Goal: Transaction & Acquisition: Purchase product/service

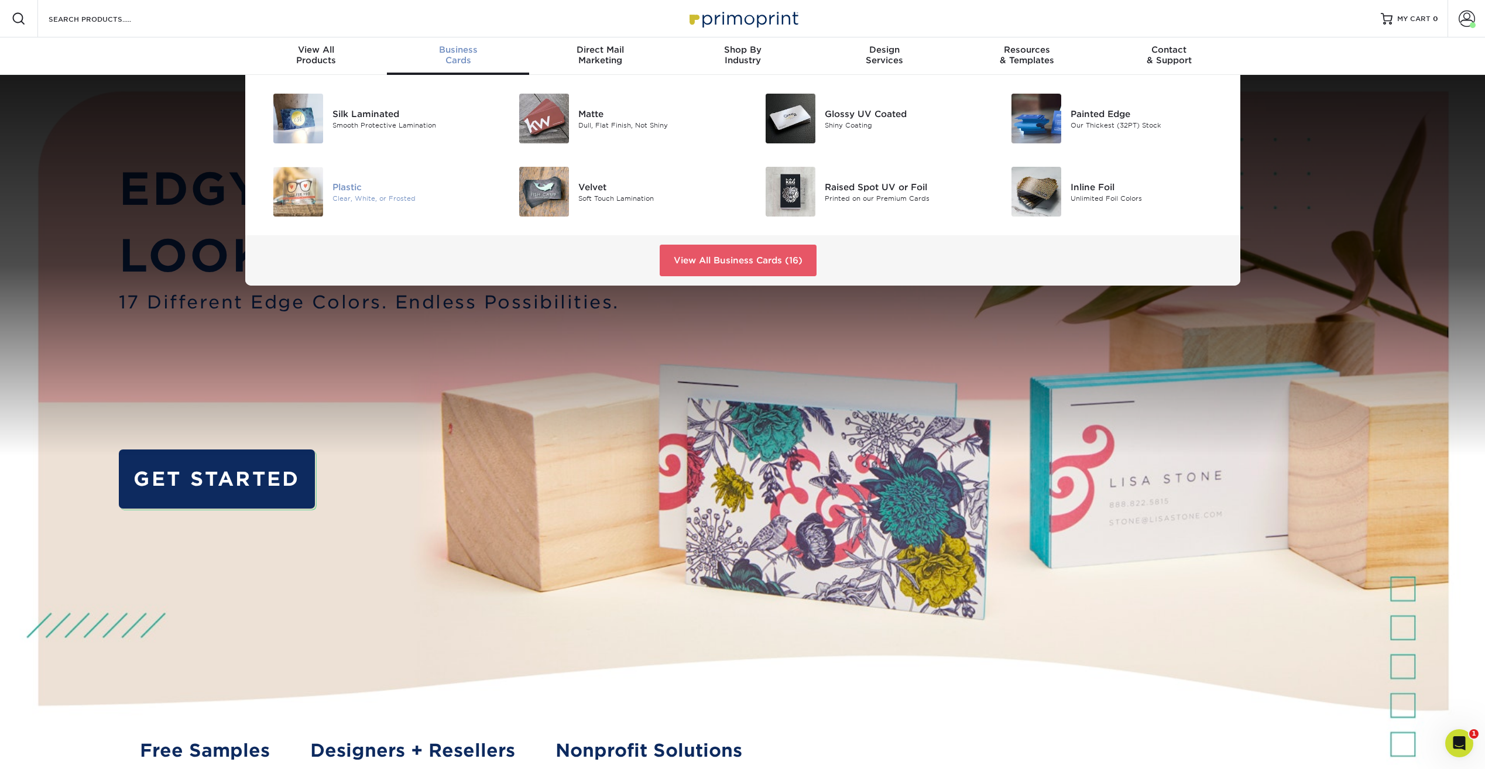
click at [301, 197] on img at bounding box center [298, 192] width 50 height 50
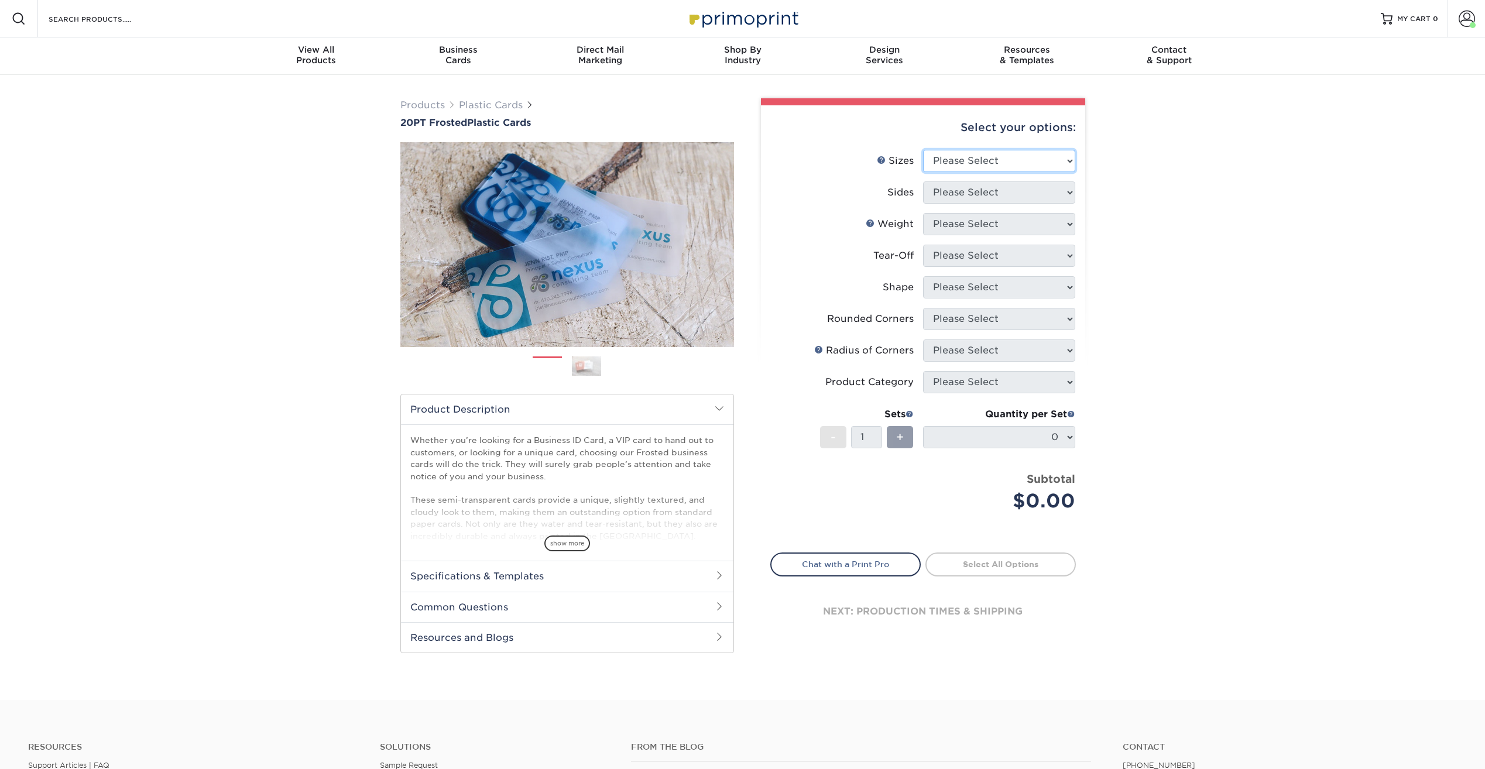
click at [1008, 163] on select "Please Select 2" x 3.5" 2" x 8" 2.12" x 3.375" 2.5" x 2.5" 4.25" x 6"" at bounding box center [999, 161] width 152 height 22
select select "2.00x3.50"
click at [923, 150] on select "Please Select 2" x 3.5" 2" x 8" 2.12" x 3.375" 2.5" x 2.5" 4.25" x 6"" at bounding box center [999, 161] width 152 height 22
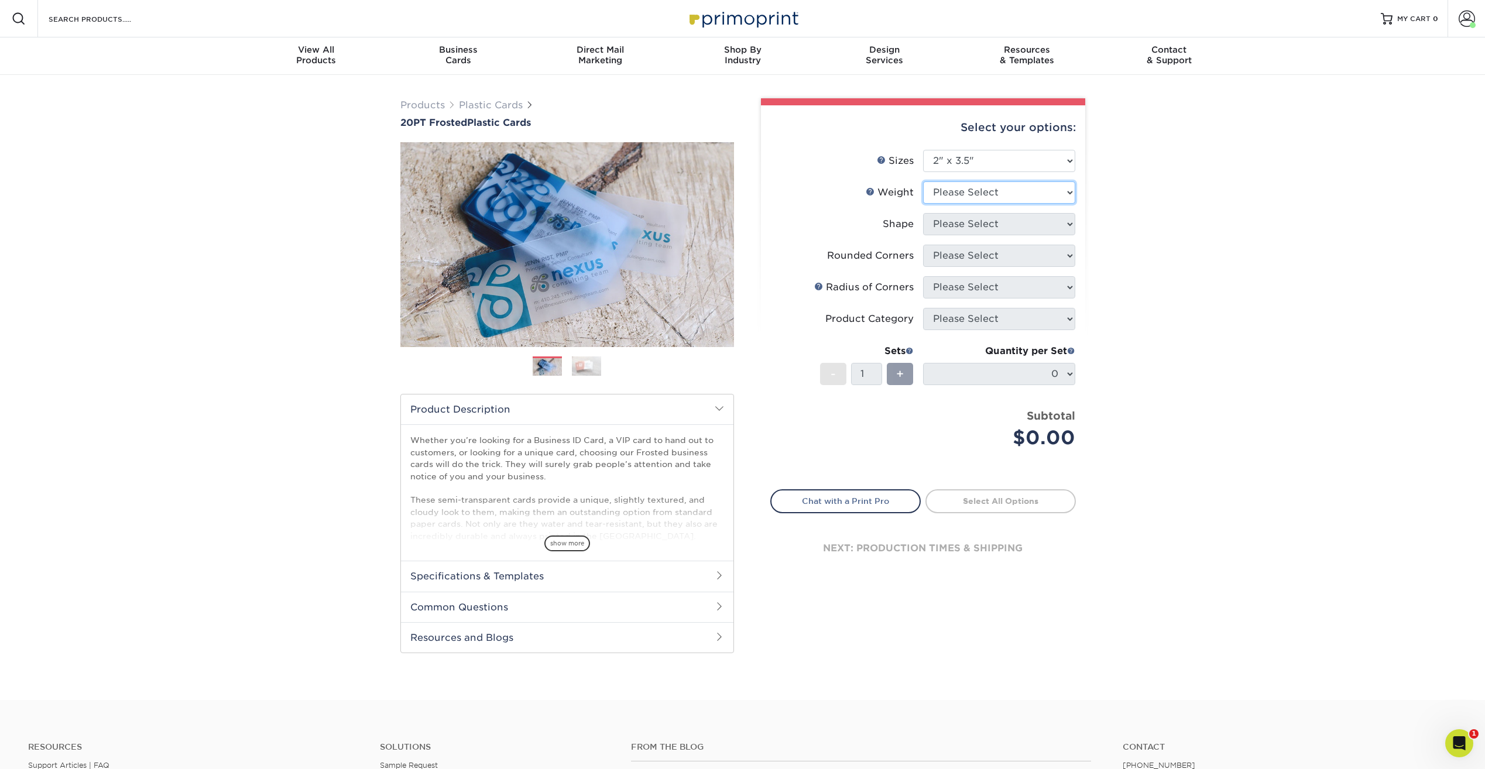
click at [946, 193] on select "Please Select 20PT Frosted Plastic 20PT Frosted Plastic" at bounding box center [999, 192] width 152 height 22
select select "20PT Frosted Plastic"
click at [923, 181] on select "Please Select 20PT Frosted Plastic 20PT Frosted Plastic" at bounding box center [999, 192] width 152 height 22
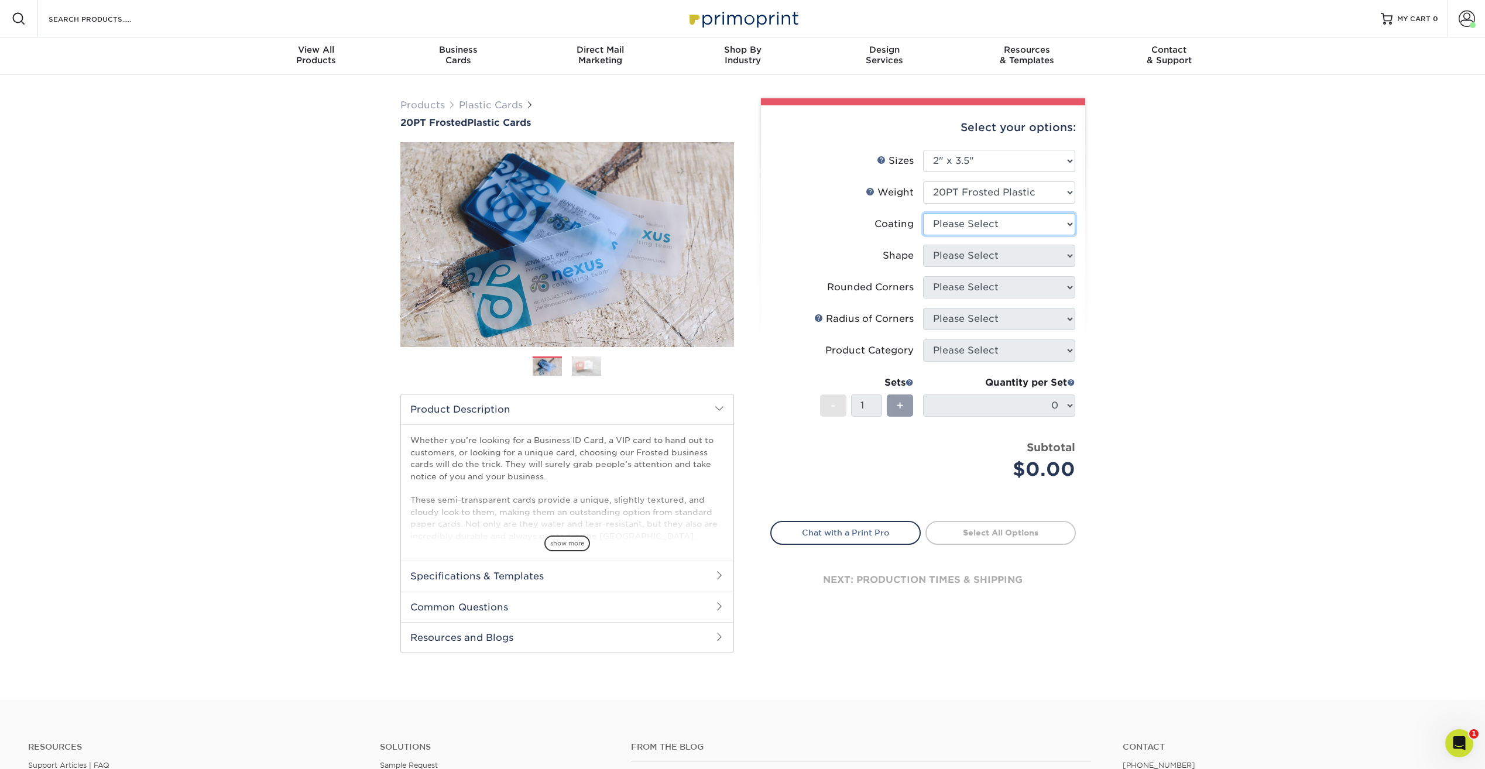
click at [981, 228] on select at bounding box center [999, 224] width 152 height 22
select select "3e7618de-abca-4bda-9f97-8b9129e913d8"
click at [923, 213] on select at bounding box center [999, 224] width 152 height 22
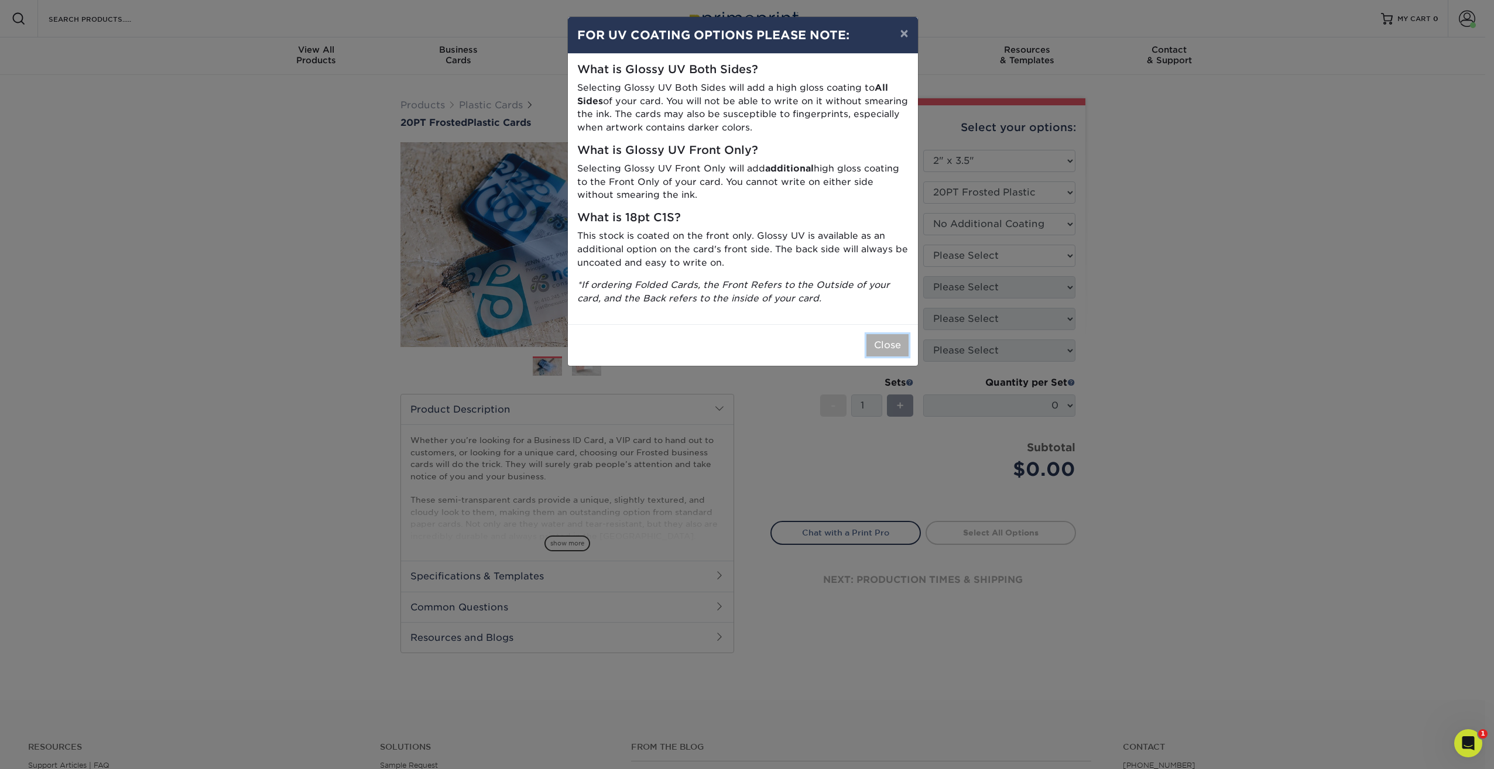
click at [885, 352] on button "Close" at bounding box center [887, 345] width 42 height 22
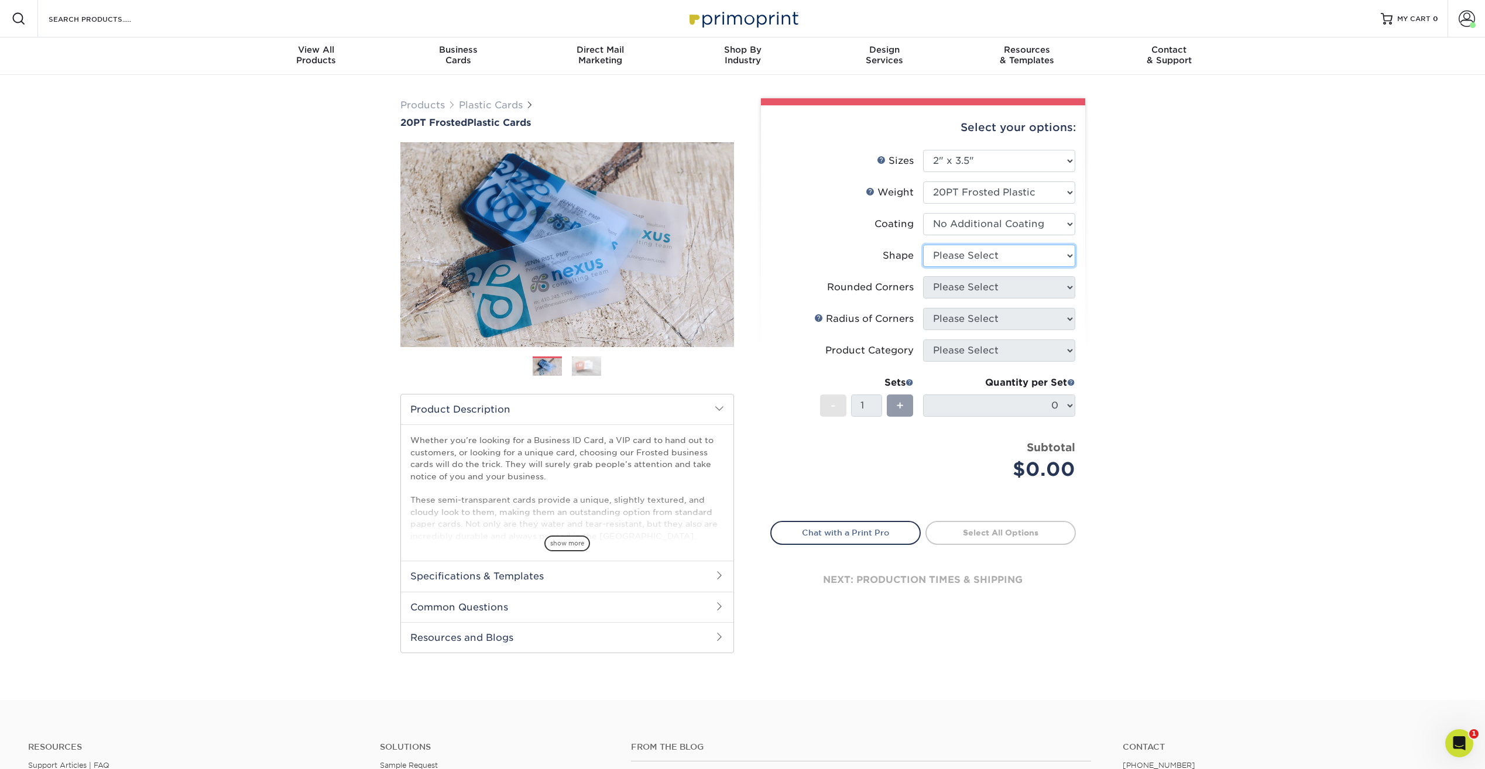
click at [994, 256] on select "Please Select Oval Standard" at bounding box center [999, 256] width 152 height 22
select select "standard"
click at [923, 245] on select "Please Select Oval Standard" at bounding box center [999, 256] width 152 height 22
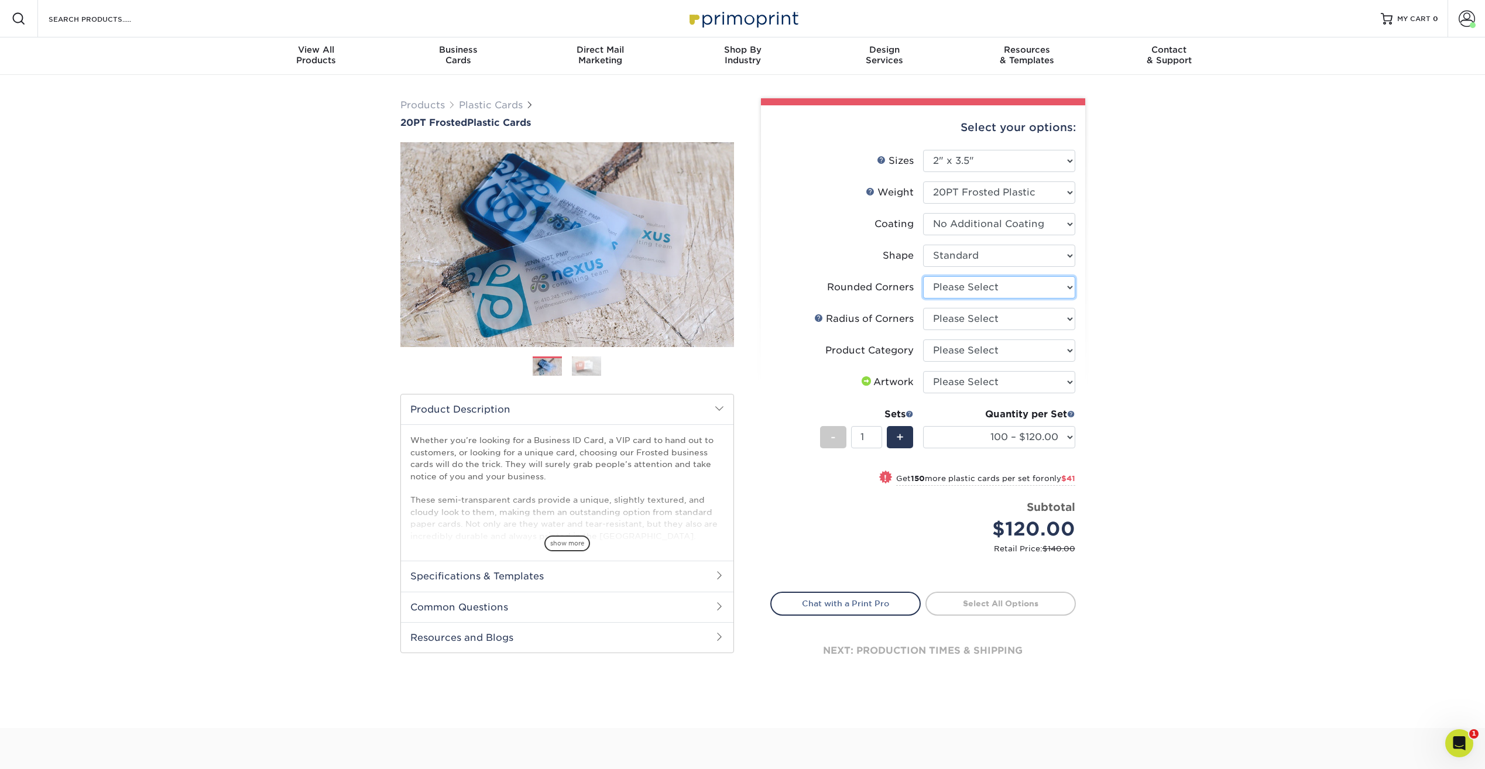
click at [965, 290] on select "Please Select Yes - Round 4 Corners" at bounding box center [999, 287] width 152 height 22
select select "7672df9e-0e0a-464d-8e1f-920c575e4da3"
click at [923, 276] on select "Please Select Yes - Round 4 Corners" at bounding box center [999, 287] width 152 height 22
click at [982, 320] on select "Please Select Rounded 1/8" Rounded 1/4"" at bounding box center [999, 319] width 152 height 22
select select "589680c7-ee9a-431b-9d12-d7aeb1386a97"
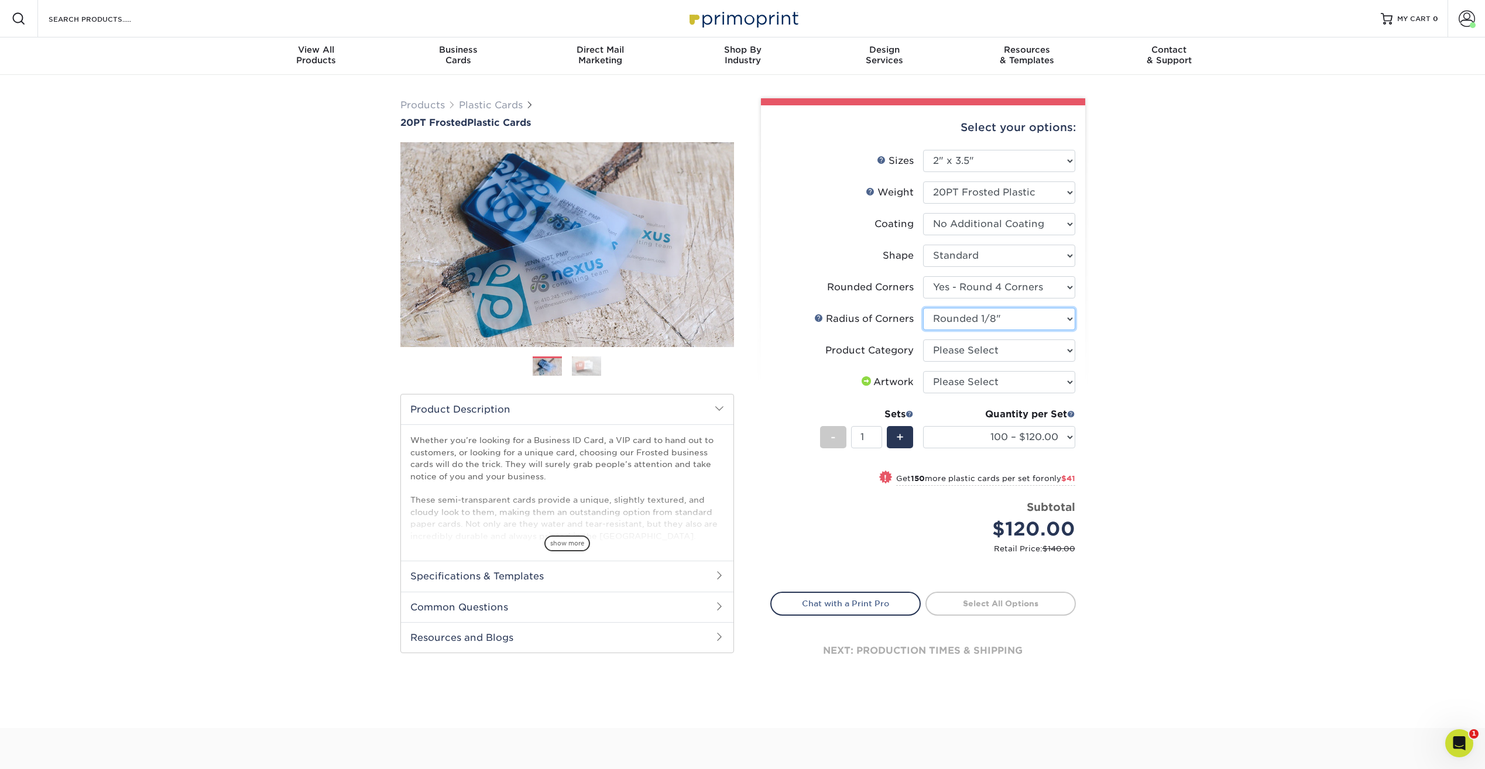
click at [923, 308] on select "Please Select Rounded 1/8" Rounded 1/4"" at bounding box center [999, 319] width 152 height 22
click at [944, 358] on select "Please Select Business Cards" at bounding box center [999, 350] width 152 height 22
select select "3b5148f1-0588-4f88-a218-97bcfdce65c1"
click at [923, 339] on select "Please Select Business Cards" at bounding box center [999, 350] width 152 height 22
click at [1008, 387] on select "Please Select I will upload files I need a design - $100" at bounding box center [999, 382] width 152 height 22
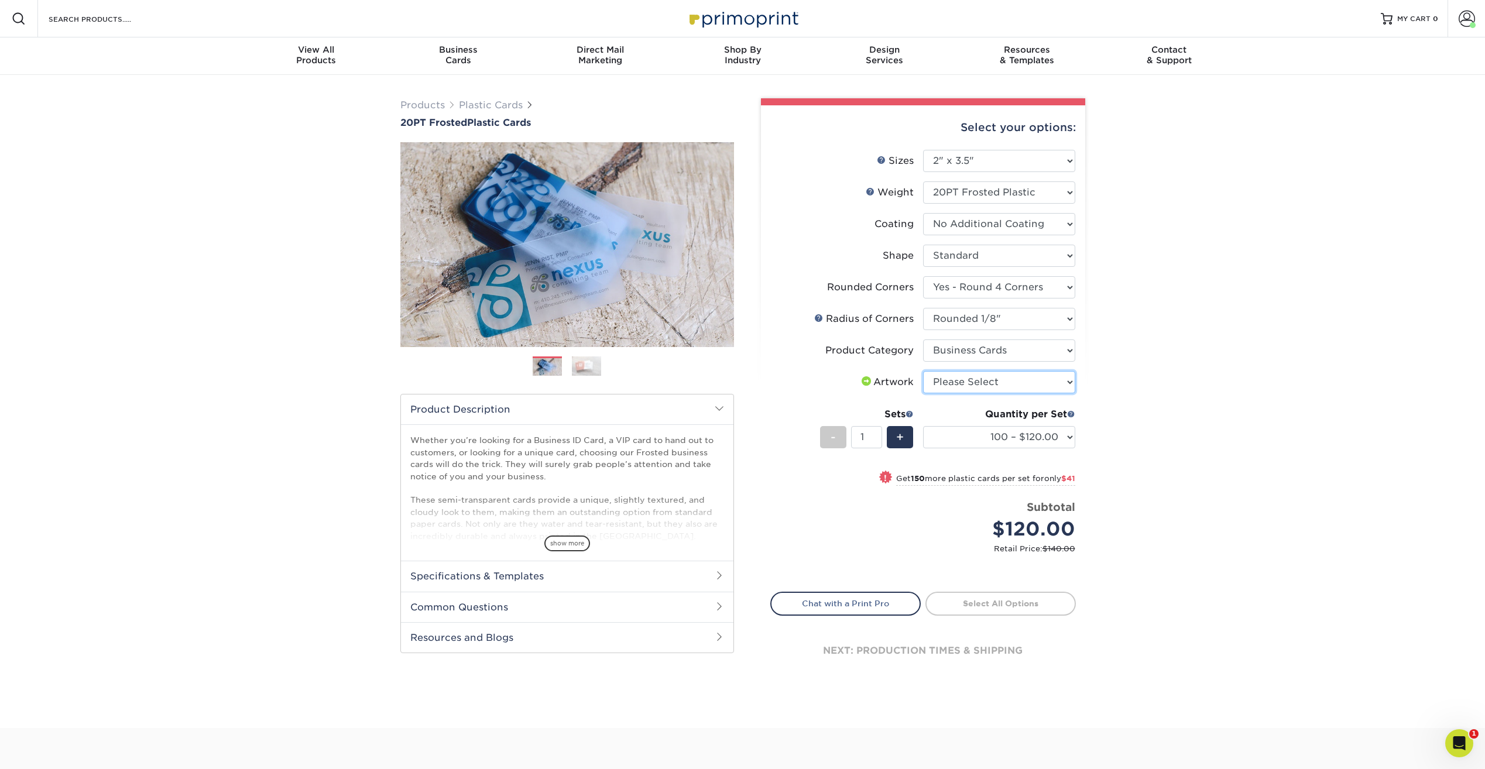
select select "upload"
click at [923, 371] on select "Please Select I will upload files I need a design - $100" at bounding box center [999, 382] width 152 height 22
click at [1069, 438] on select "100 – $120.00 250 – $161.00 500 – $207.00 1000 – $232.00 2500 – $560.00 5000 – …" at bounding box center [999, 437] width 152 height 22
select select "1000 – $232.00"
click at [923, 426] on select "100 – $120.00 250 – $161.00 500 – $207.00 1000 – $232.00 2500 – $560.00 5000 – …" at bounding box center [999, 437] width 152 height 22
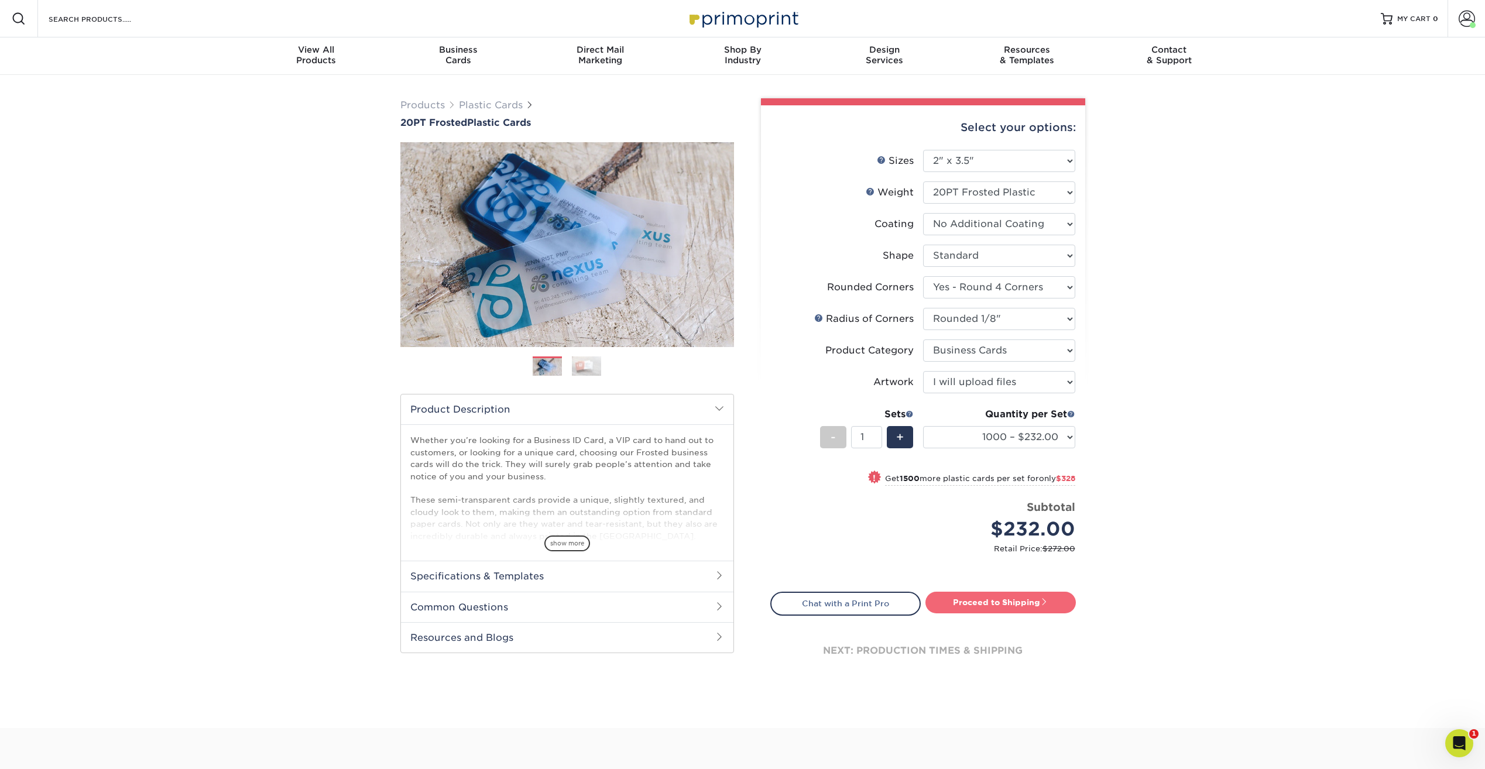
click at [1018, 601] on link "Proceed to Shipping" at bounding box center [1000, 602] width 150 height 21
type input "Set 1"
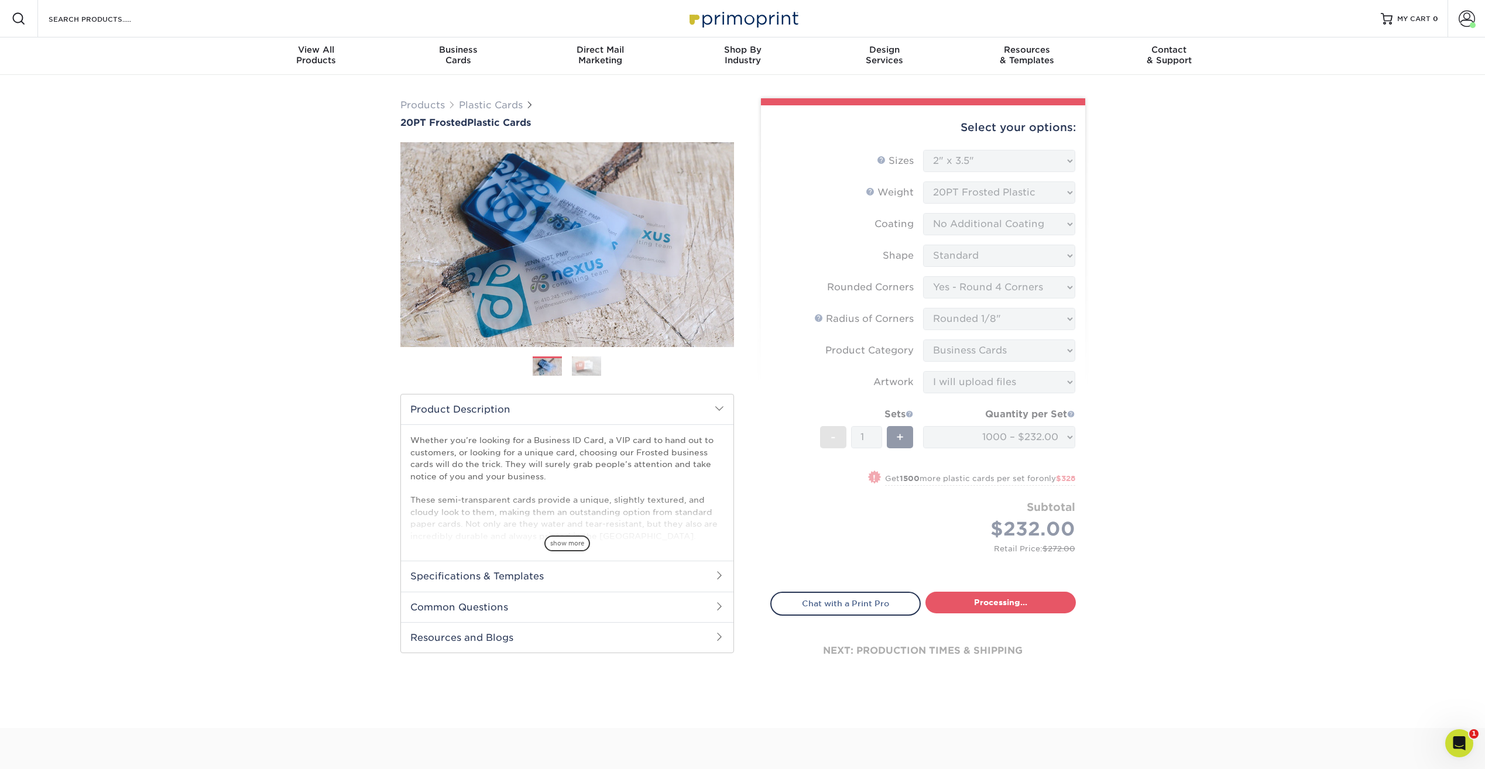
select select "23007418-4006-4dcc-bbc3-38cdb712fdef"
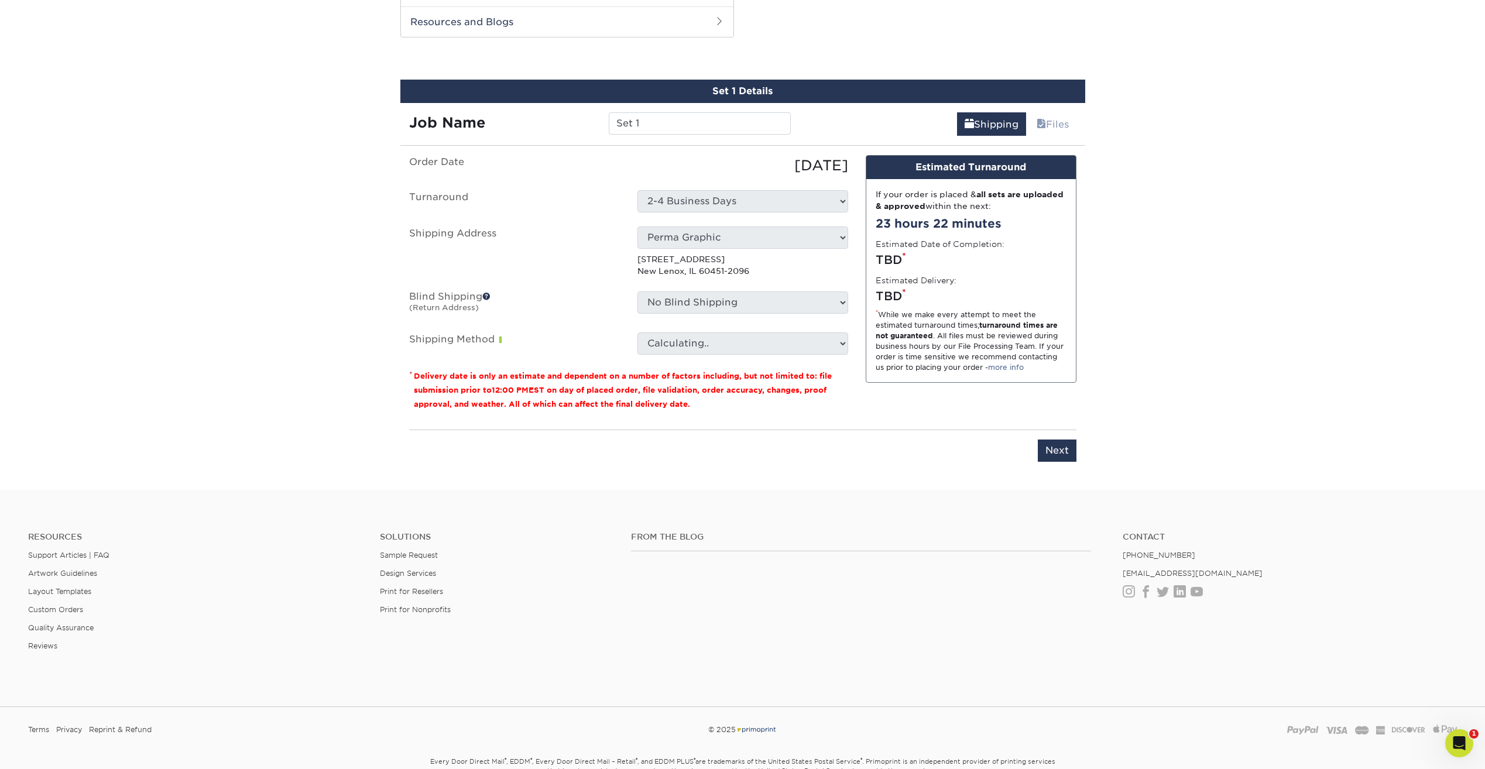
scroll to position [624, 0]
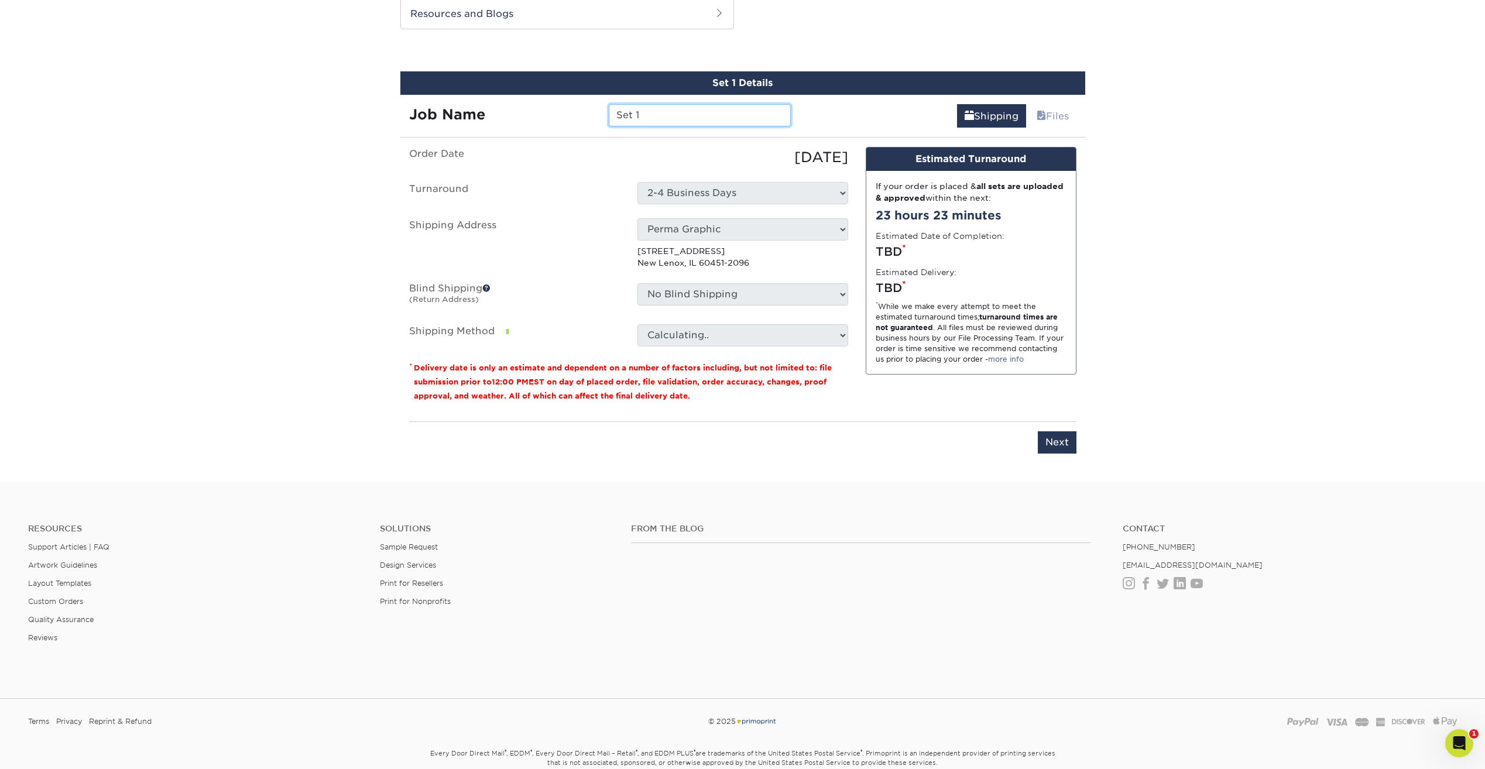
click at [667, 120] on input "Set 1" at bounding box center [700, 115] width 182 height 22
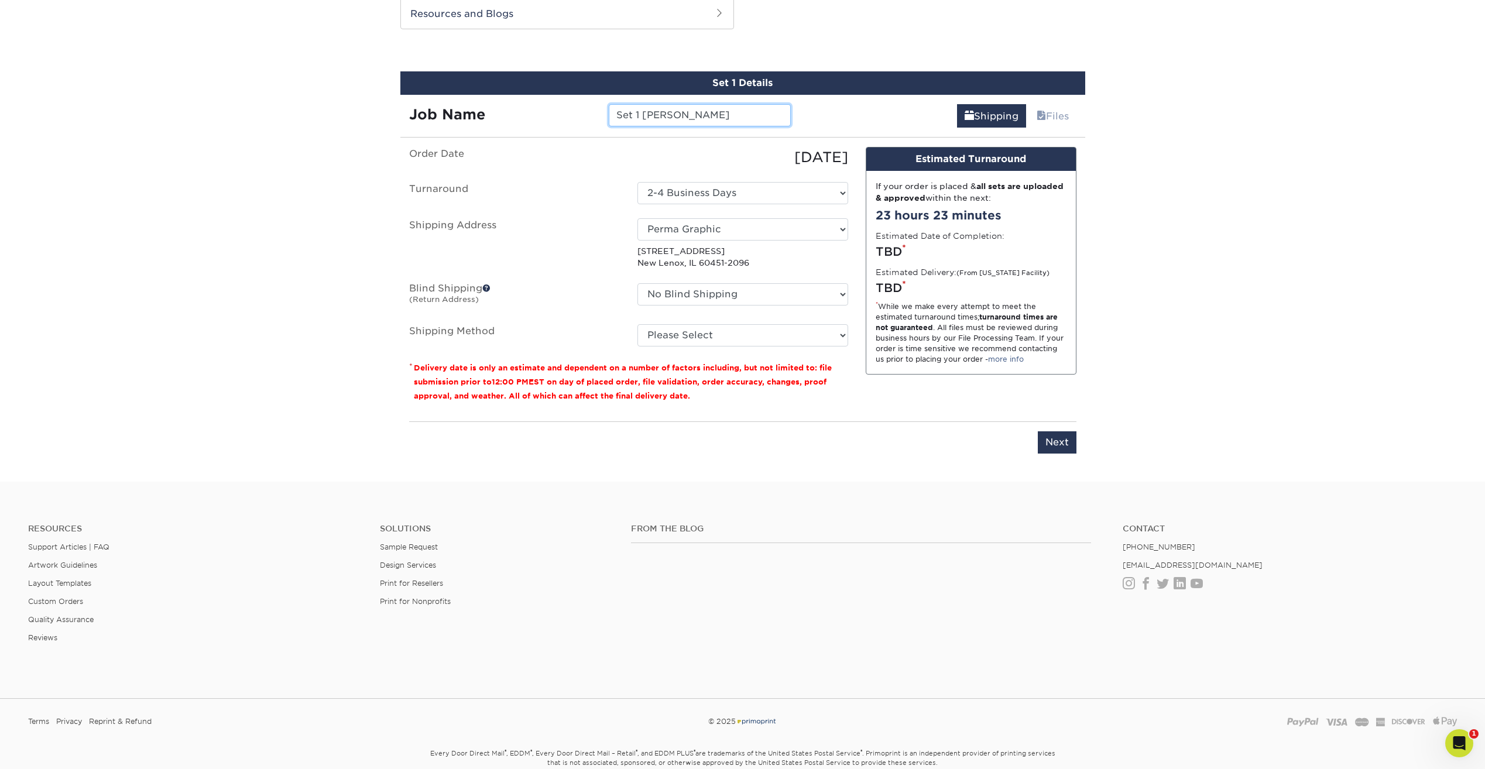
type input "Set 1 Vince Pieniazek"
click at [768, 185] on select "Select One 2-4 Business Days" at bounding box center [742, 193] width 211 height 22
click at [766, 184] on select "Select One 2-4 Business Days" at bounding box center [742, 193] width 211 height 22
click at [741, 332] on select "Please Select Ground Shipping (+$8.96) 3 Day Shipping Service (+$24.27) 2 Day A…" at bounding box center [742, 335] width 211 height 22
select select "03"
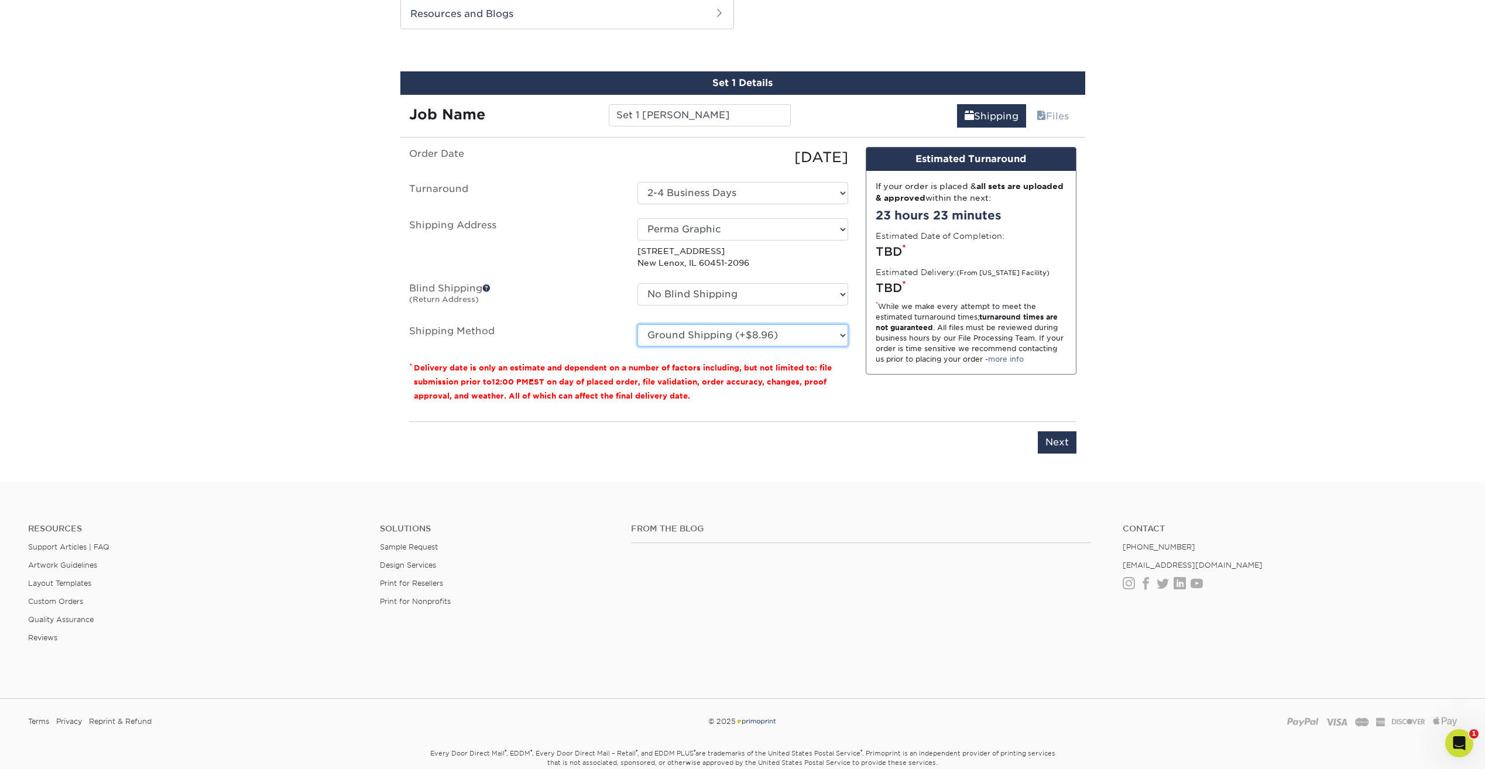
click at [637, 324] on select "Please Select Ground Shipping (+$8.96) 3 Day Shipping Service (+$24.27) 2 Day A…" at bounding box center [742, 335] width 211 height 22
click at [739, 296] on select "No Blind Shipping Perma Graphic Perma Graphic + Add New Address" at bounding box center [742, 294] width 211 height 22
select select "71963"
click at [637, 283] on select "No Blind Shipping Perma Graphic Perma Graphic + Add New Address" at bounding box center [742, 294] width 211 height 22
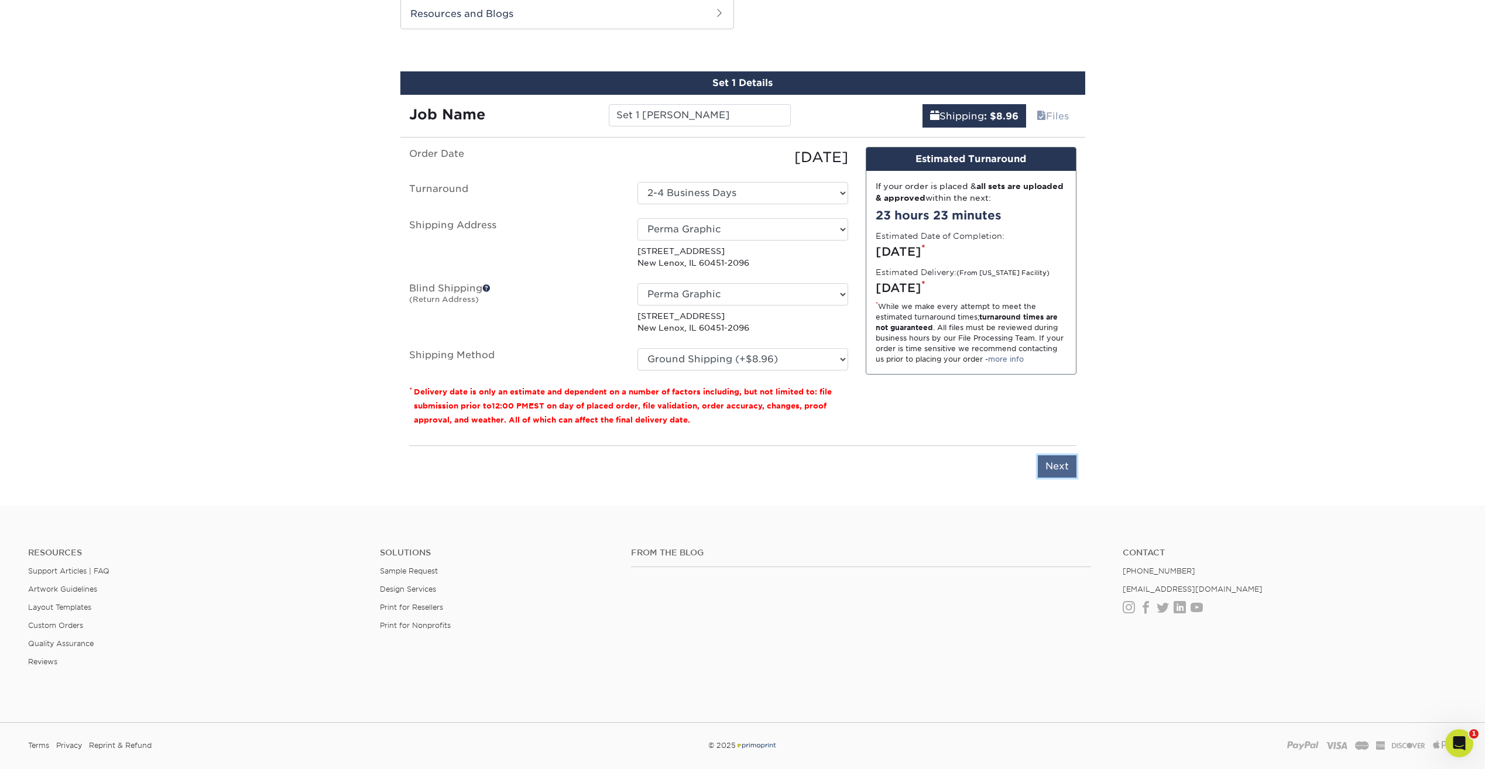
click at [1063, 467] on input "Next" at bounding box center [1057, 466] width 39 height 22
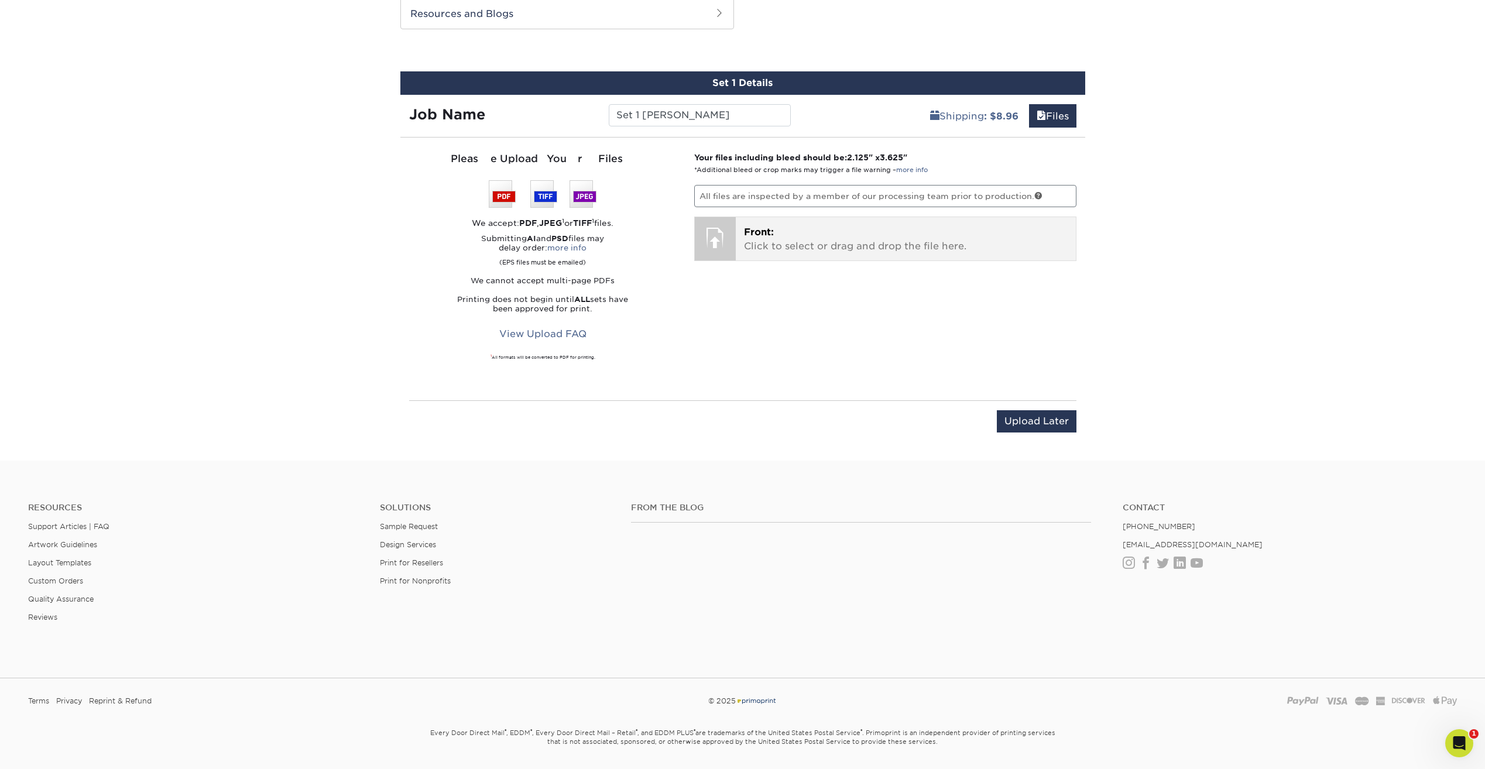
click at [821, 240] on p "Front: Click to select or drag and drop the file here." at bounding box center [906, 239] width 324 height 28
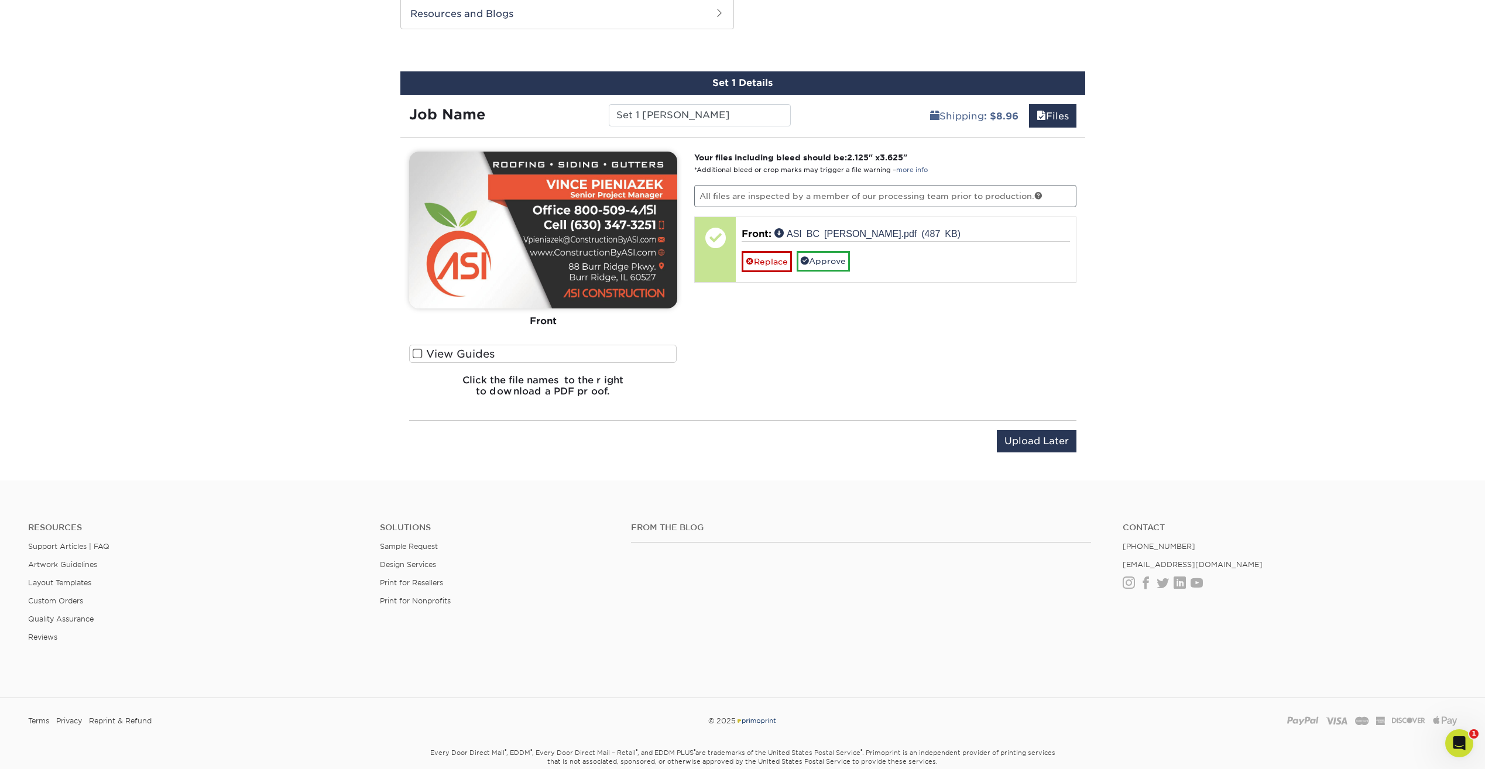
click at [423, 354] on label "View Guides" at bounding box center [543, 354] width 268 height 18
click at [0, 0] on input "View Guides" at bounding box center [0, 0] width 0 height 0
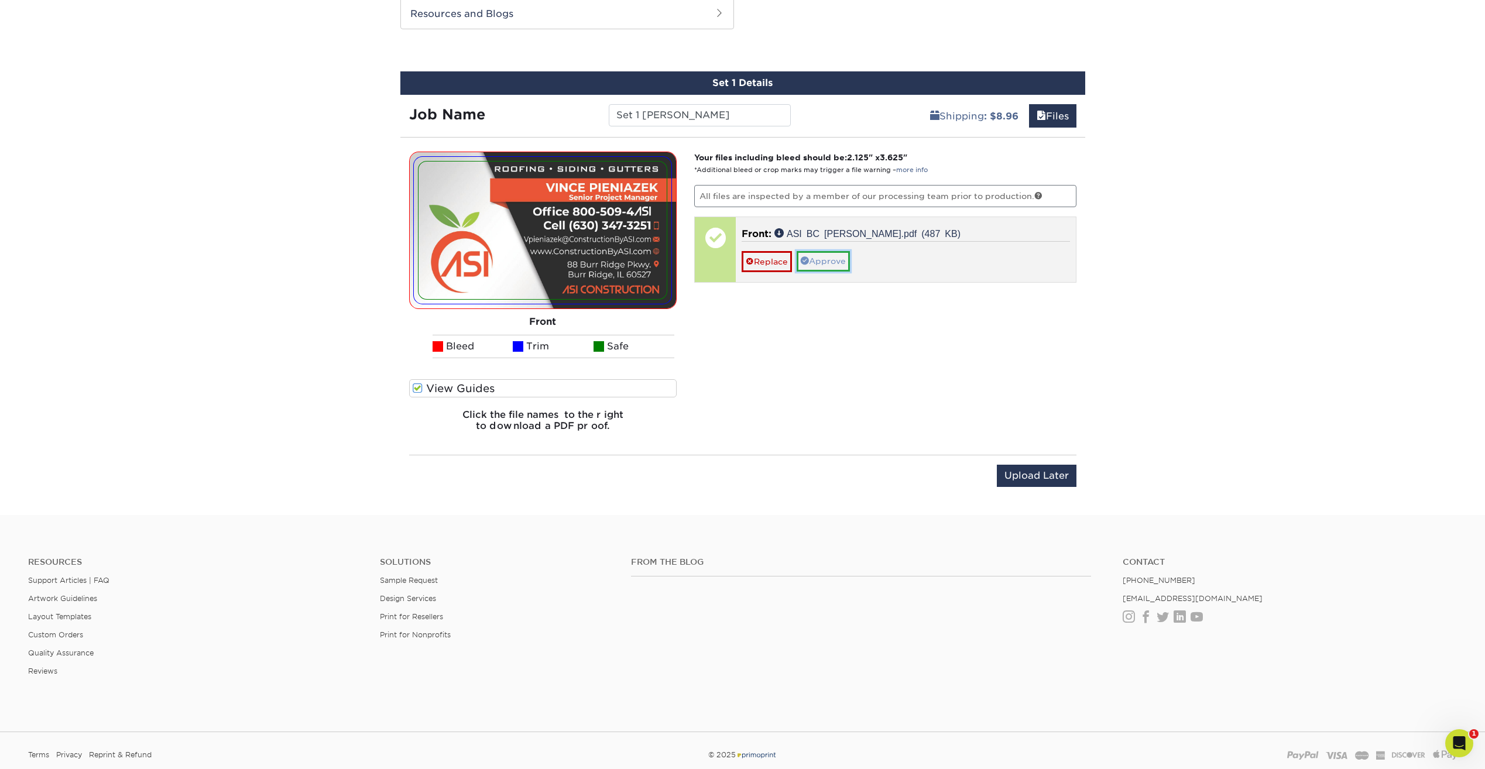
click at [831, 262] on link "Approve" at bounding box center [823, 261] width 53 height 20
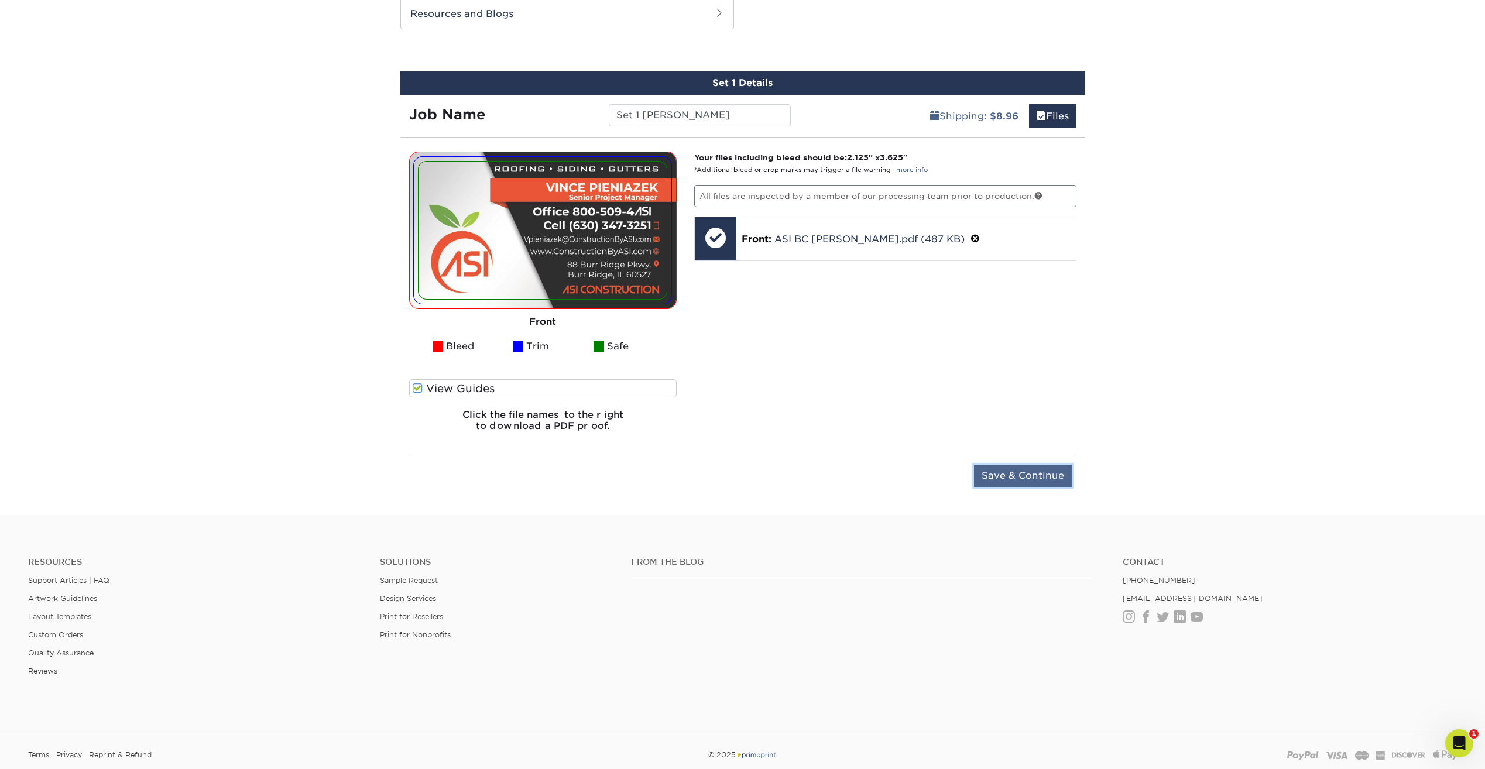
click at [1027, 476] on input "Save & Continue" at bounding box center [1023, 476] width 98 height 22
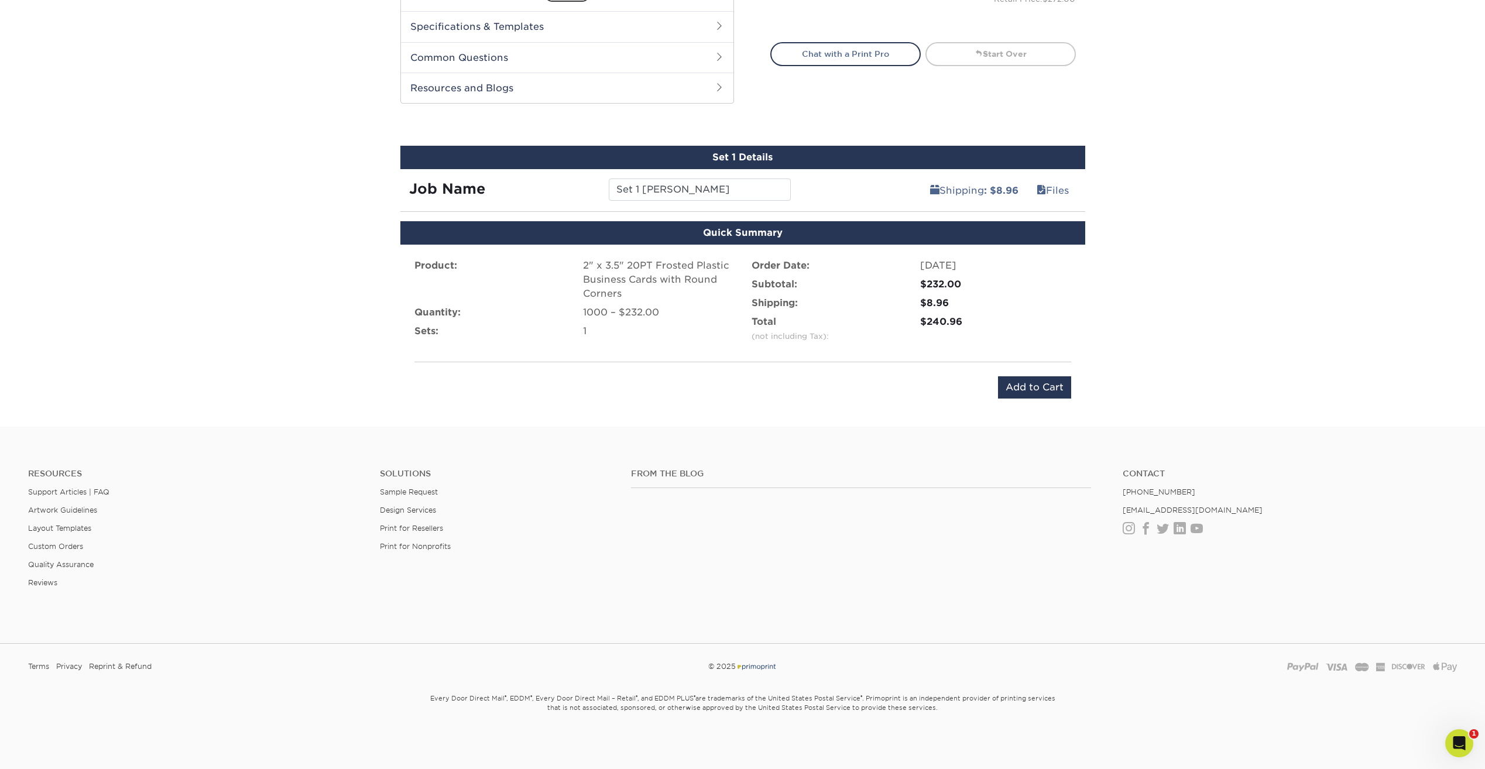
scroll to position [550, 0]
click at [1041, 386] on input "Add to Cart" at bounding box center [1034, 387] width 73 height 22
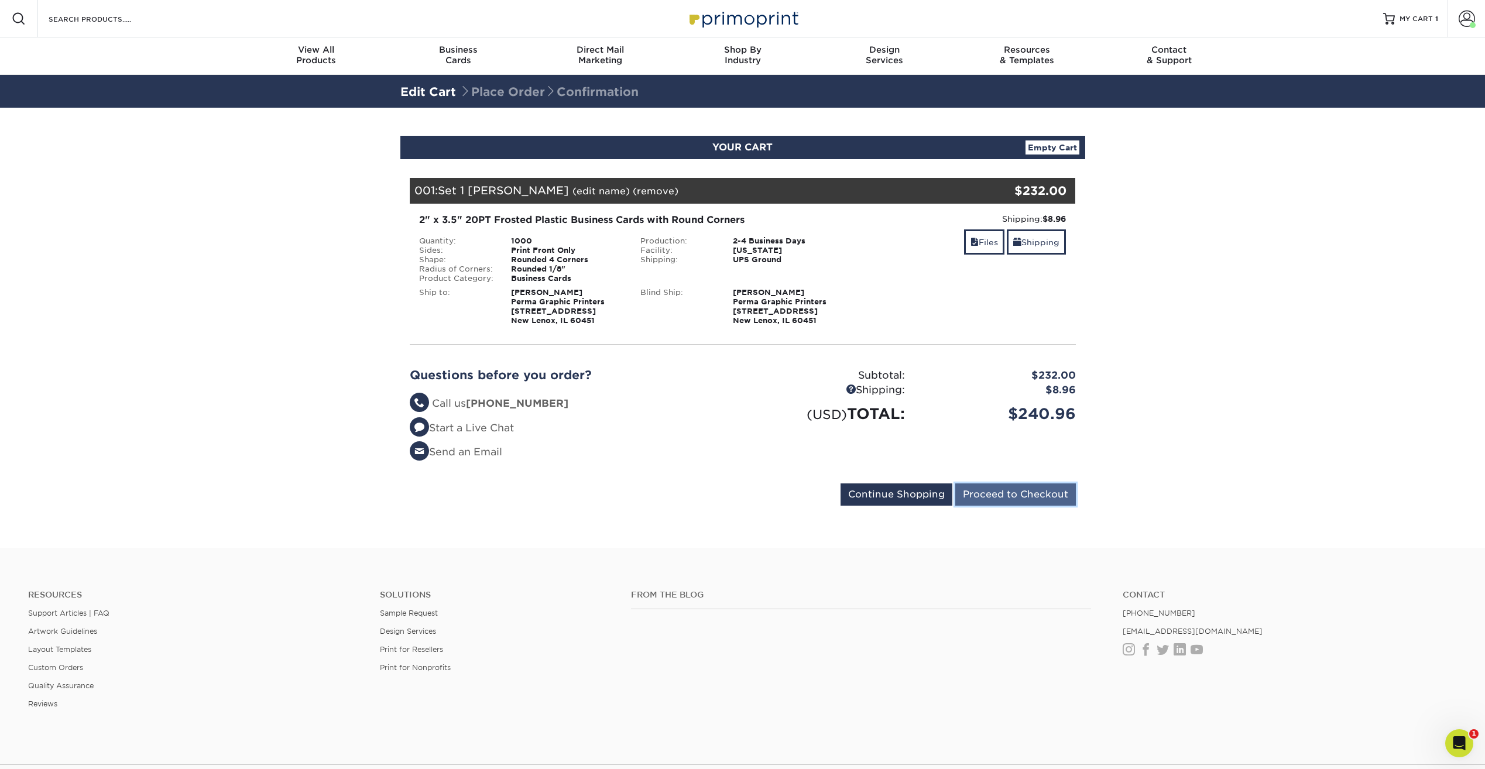
click at [1005, 489] on input "Proceed to Checkout" at bounding box center [1015, 494] width 121 height 22
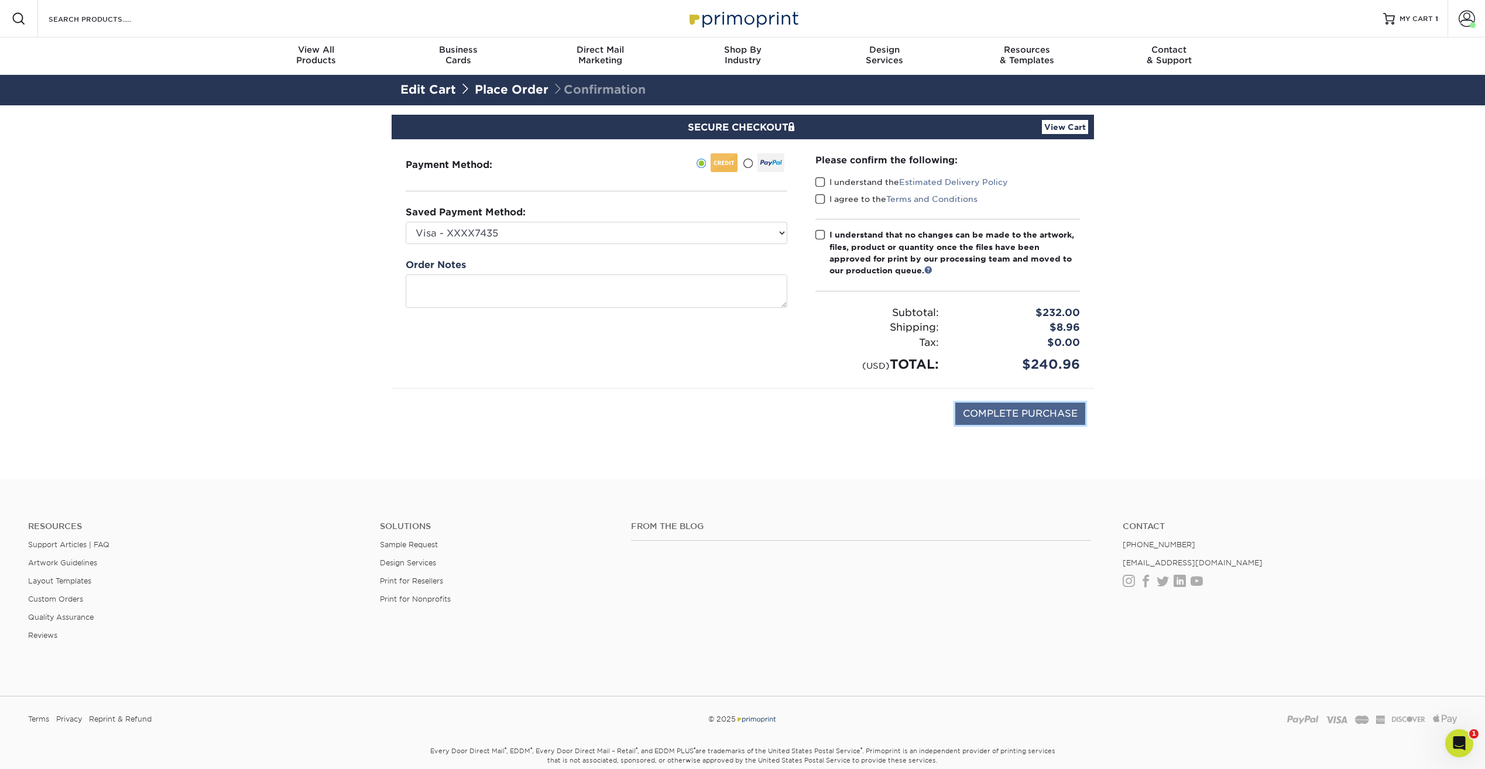
click at [1038, 416] on input "COMPLETE PURCHASE" at bounding box center [1020, 414] width 130 height 22
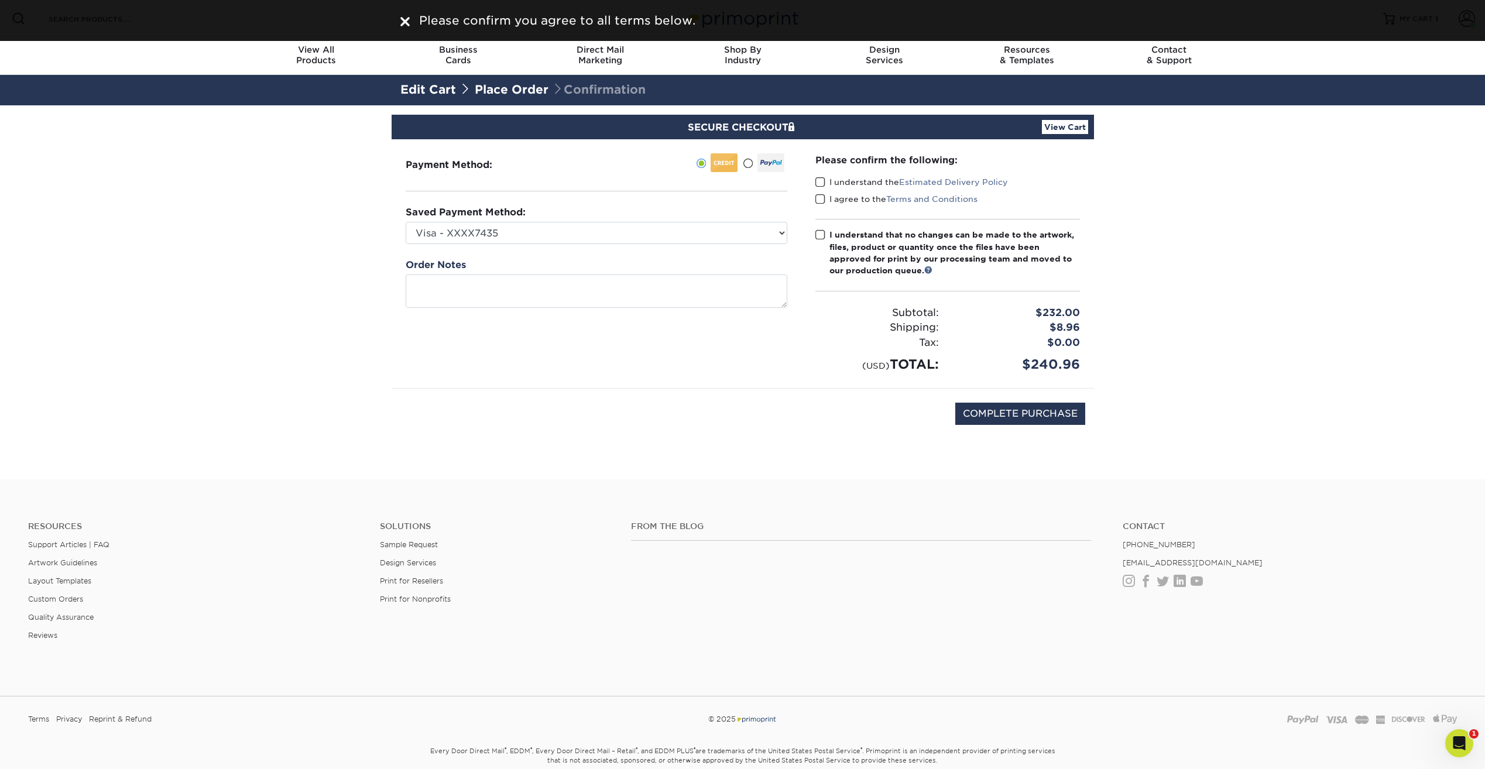
click at [820, 230] on span at bounding box center [820, 234] width 10 height 11
click at [0, 0] on input "I understand that no changes can be made to the artwork, files, product or quan…" at bounding box center [0, 0] width 0 height 0
click at [820, 183] on span at bounding box center [820, 182] width 10 height 11
click at [0, 0] on input "I understand the Estimated Delivery Policy" at bounding box center [0, 0] width 0 height 0
click at [823, 196] on span at bounding box center [820, 199] width 10 height 11
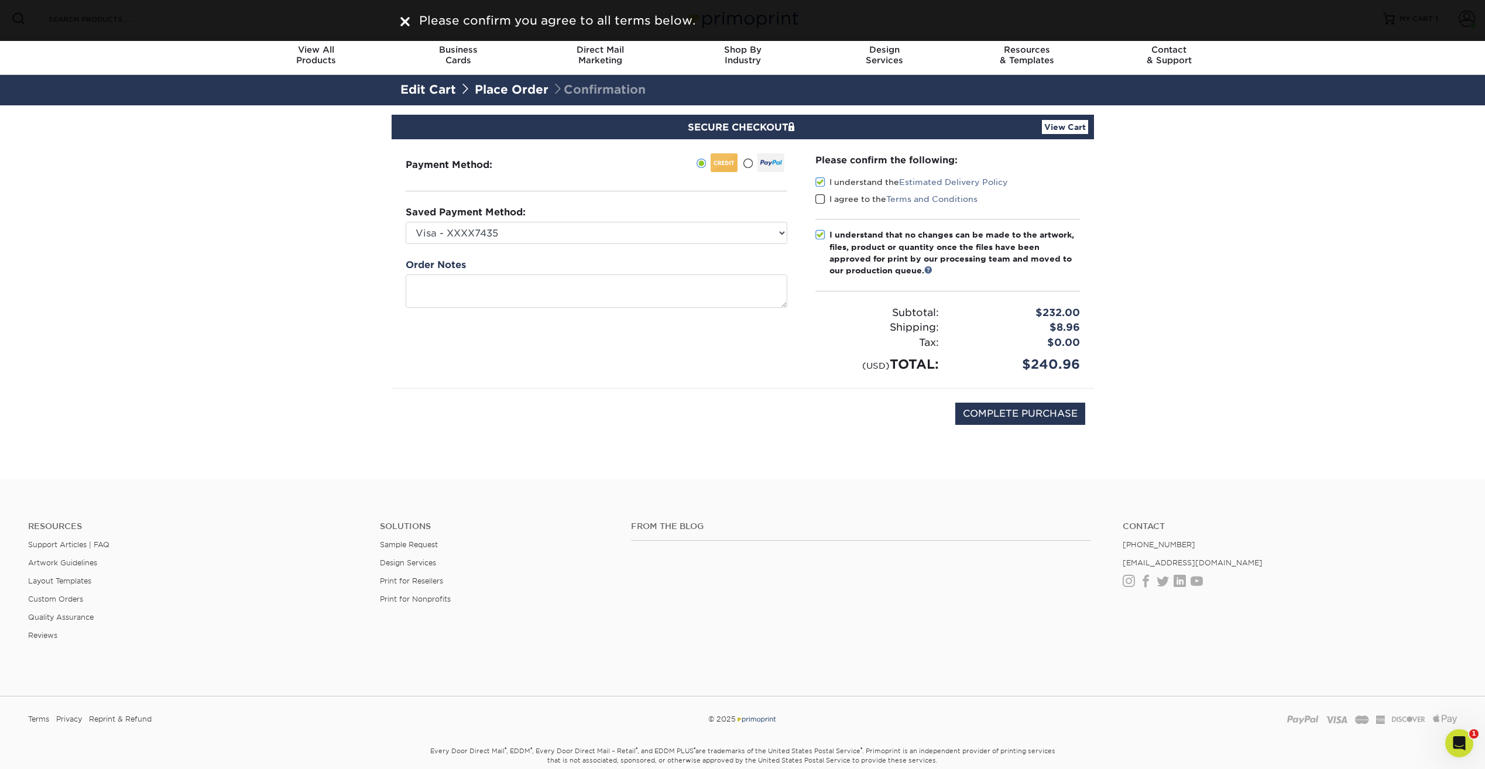
click at [0, 0] on input "I agree to the Terms and Conditions" at bounding box center [0, 0] width 0 height 0
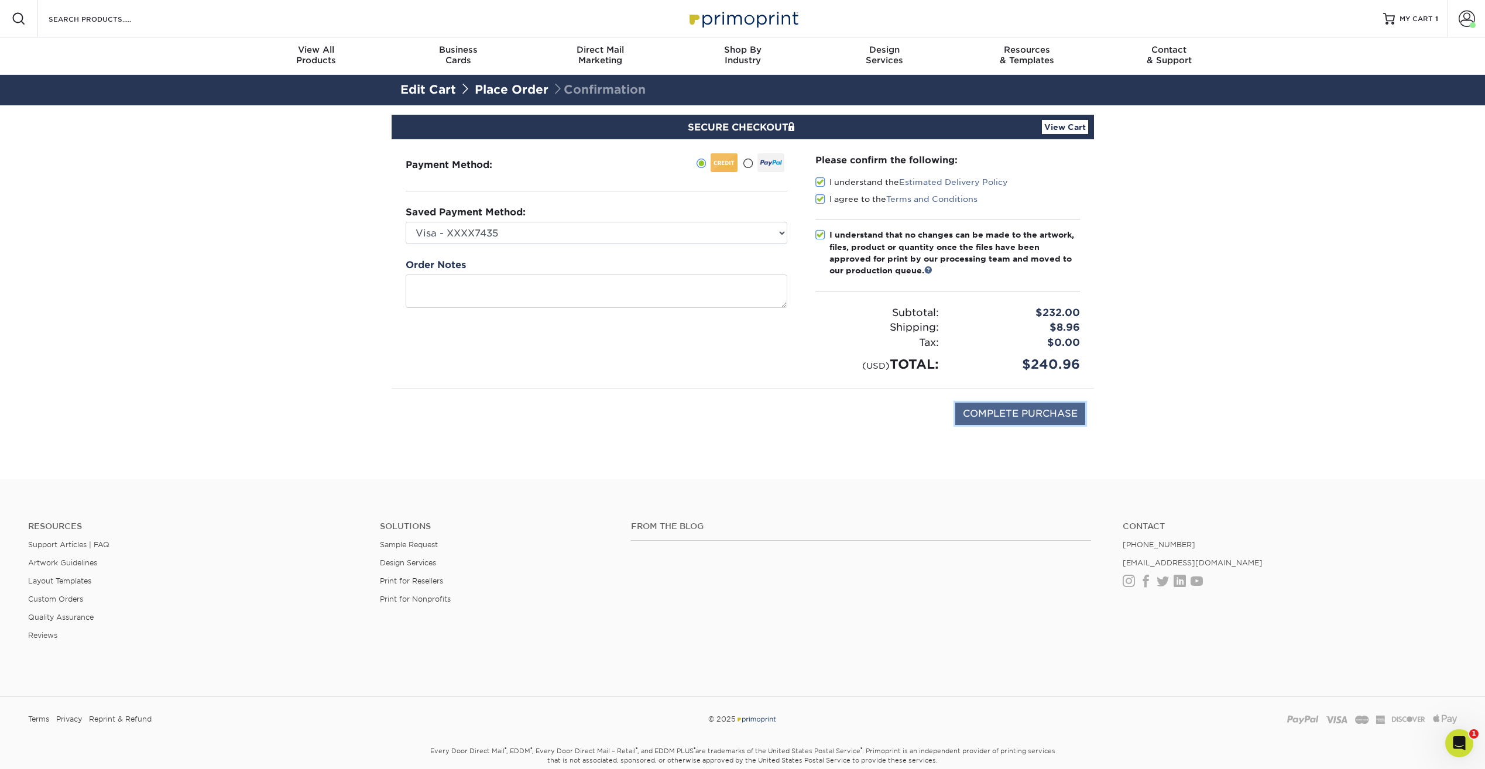
click at [1011, 410] on input "COMPLETE PURCHASE" at bounding box center [1020, 414] width 130 height 22
type input "PROCESSING, PLEASE WAIT..."
